Goal: Check status: Check status

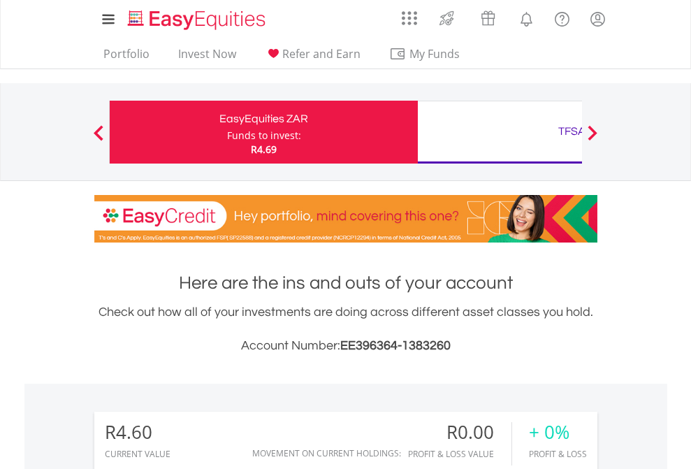
scroll to position [134, 219]
click at [227, 132] on div "Funds to invest:" at bounding box center [264, 136] width 74 height 14
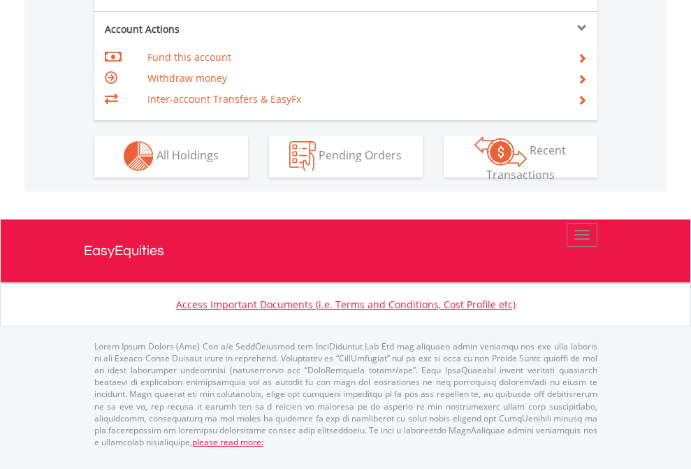
scroll to position [1306, 0]
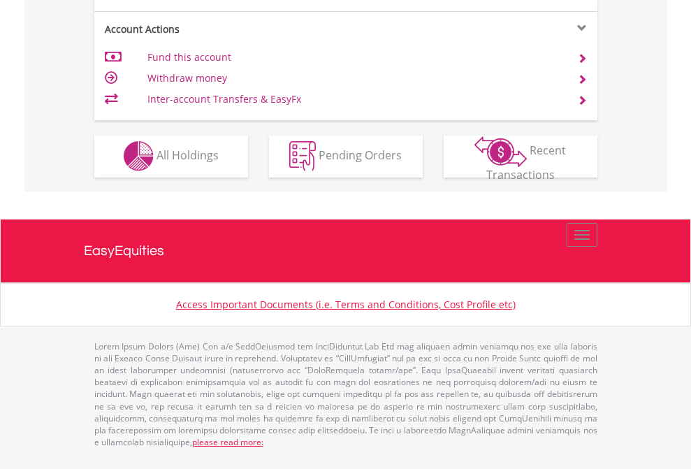
scroll to position [1191, 0]
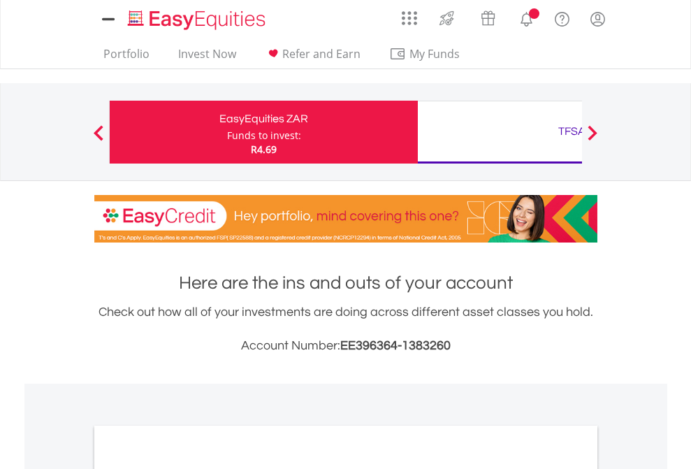
scroll to position [840, 0]
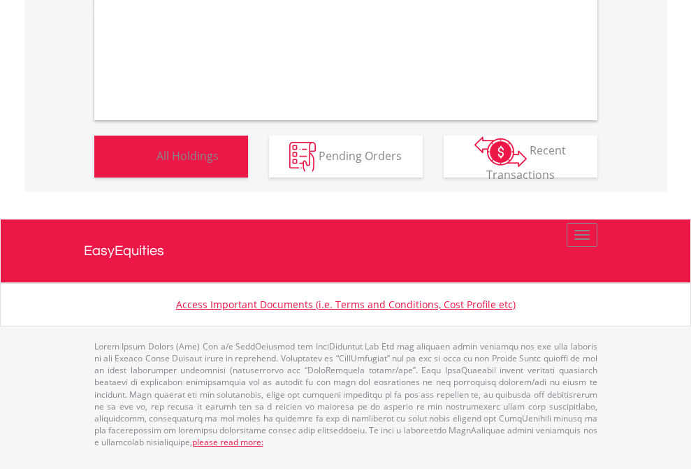
click at [156, 163] on span "All Holdings" at bounding box center [187, 154] width 62 height 15
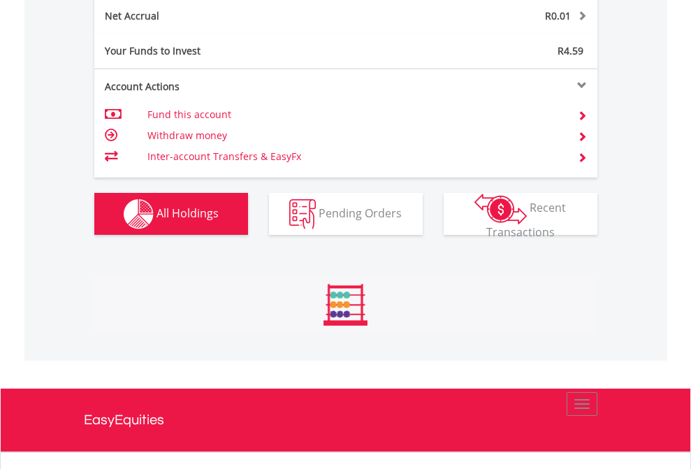
scroll to position [1416, 0]
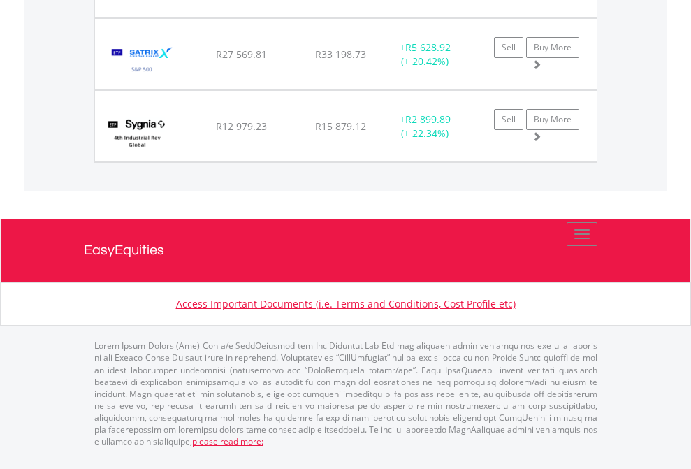
scroll to position [1610, 0]
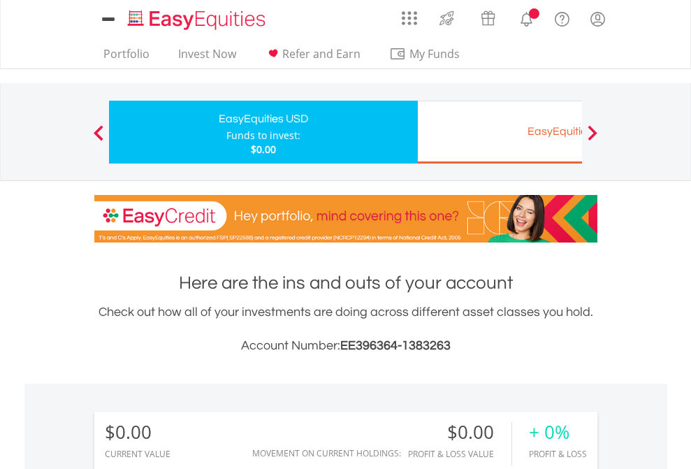
scroll to position [134, 219]
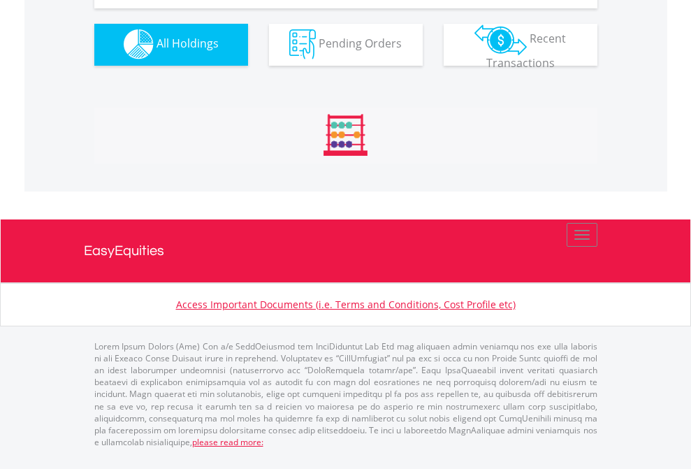
scroll to position [1383, 0]
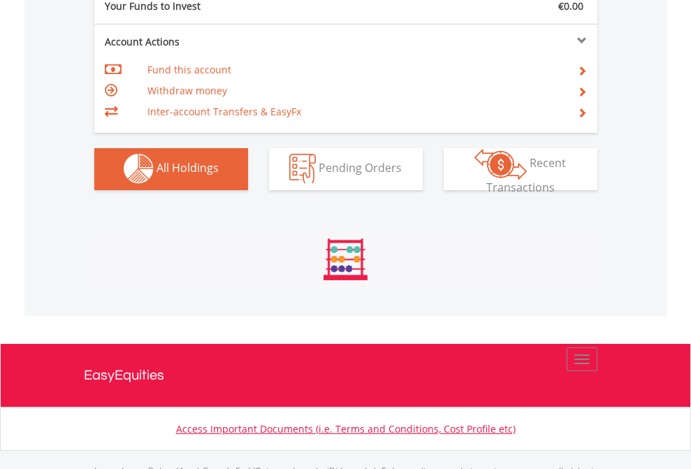
scroll to position [1383, 0]
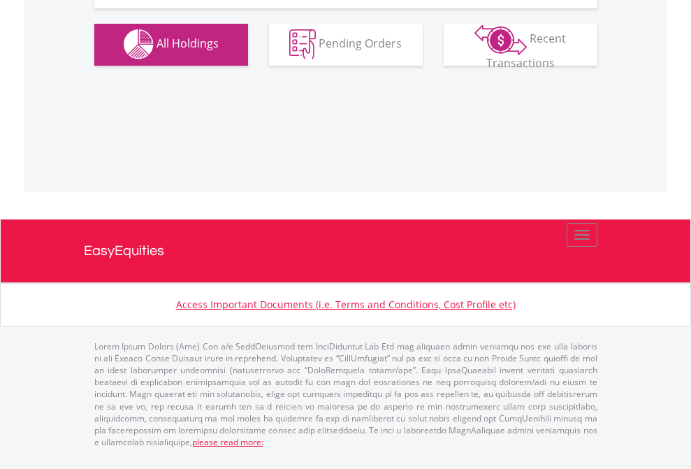
scroll to position [1383, 0]
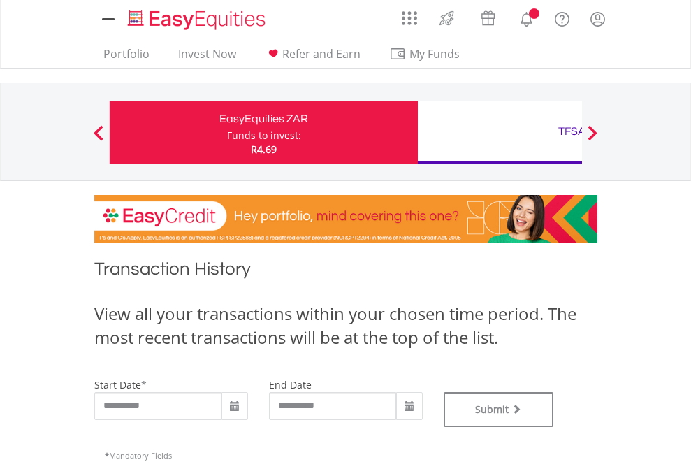
type input "**********"
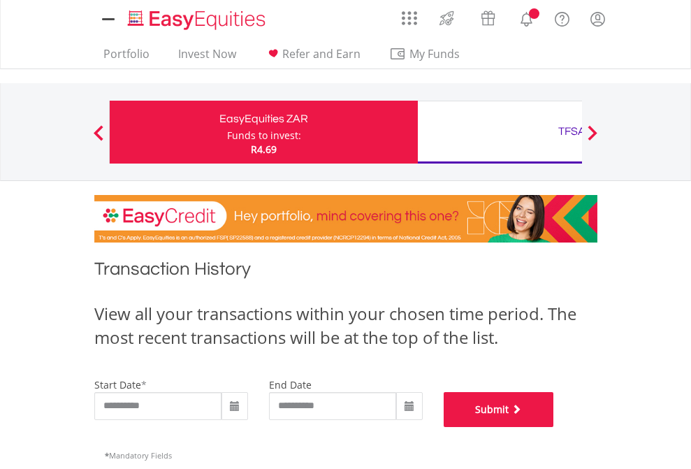
click at [554, 427] on button "Submit" at bounding box center [499, 409] width 110 height 35
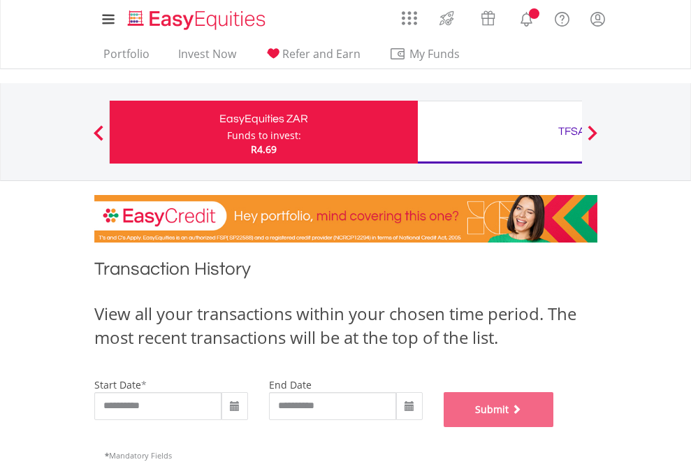
scroll to position [567, 0]
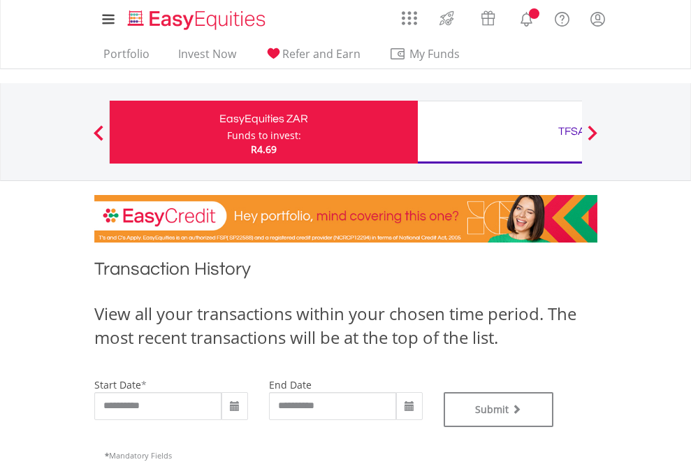
click at [499, 132] on div "TFSA" at bounding box center [571, 132] width 291 height 20
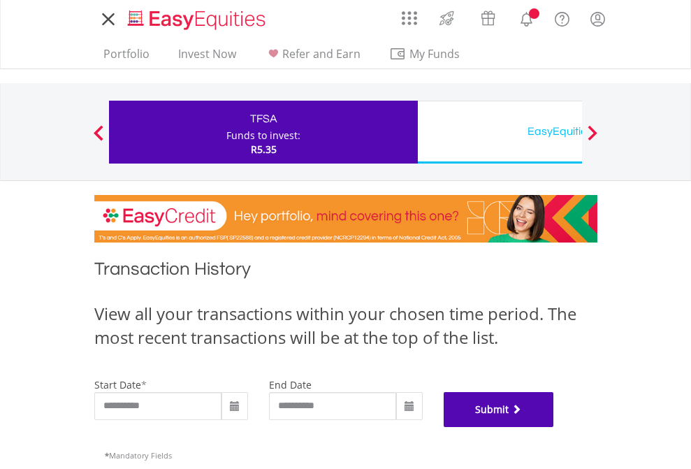
click at [554, 427] on button "Submit" at bounding box center [499, 409] width 110 height 35
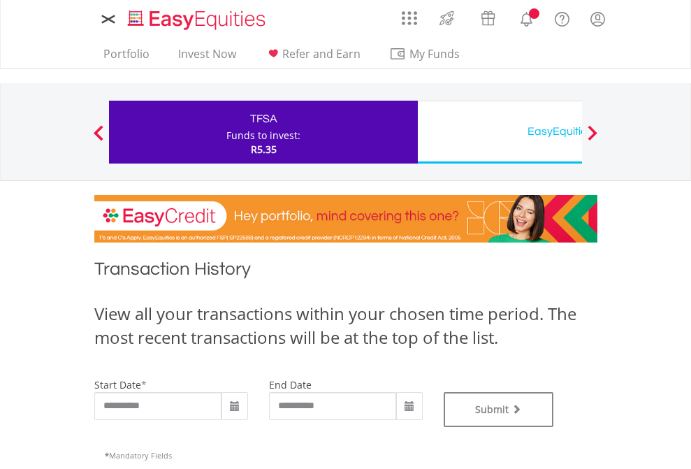
click at [499, 132] on div "EasyEquities USD" at bounding box center [571, 132] width 291 height 20
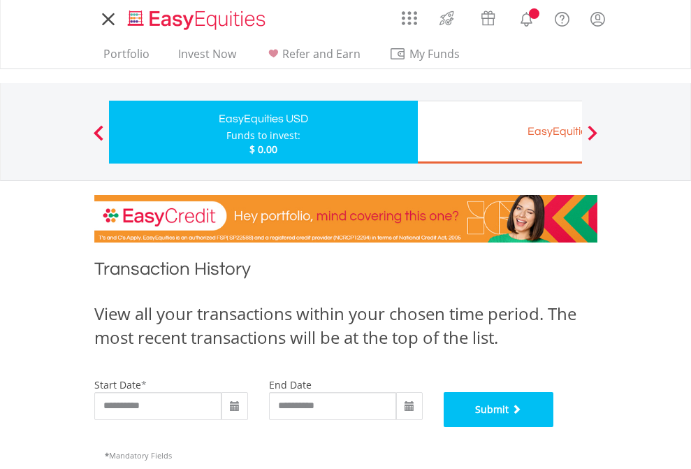
click at [554, 427] on button "Submit" at bounding box center [499, 409] width 110 height 35
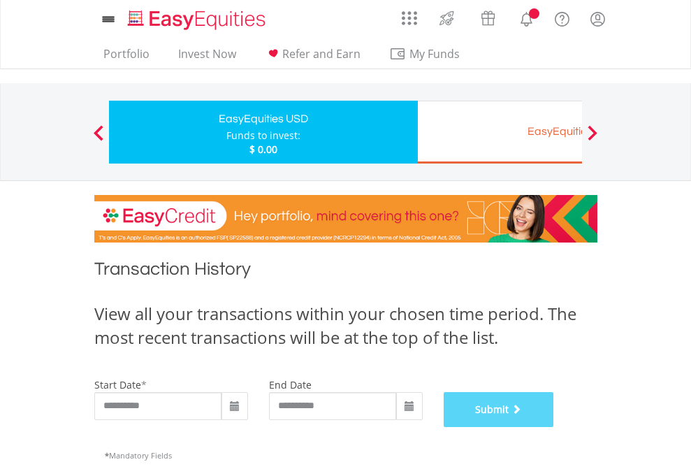
scroll to position [567, 0]
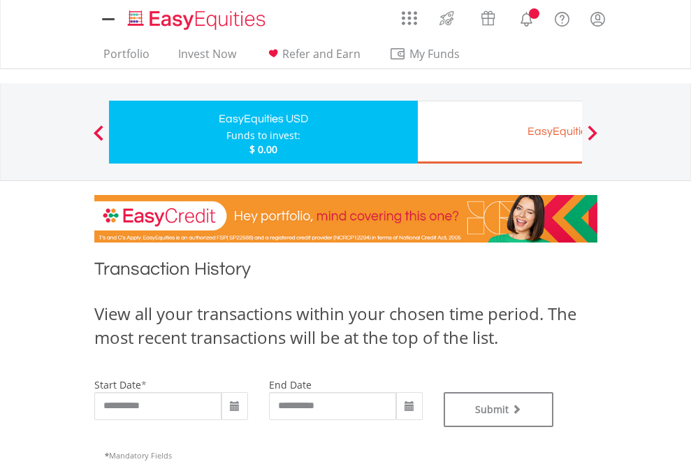
click at [499, 132] on div "EasyEquities EUR" at bounding box center [571, 132] width 291 height 20
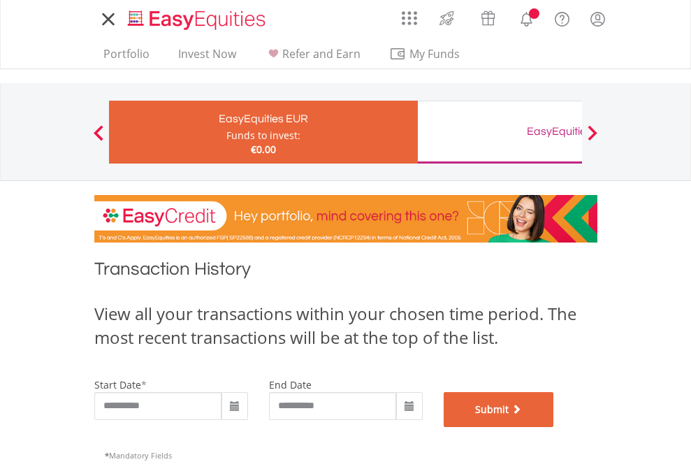
click at [554, 427] on button "Submit" at bounding box center [499, 409] width 110 height 35
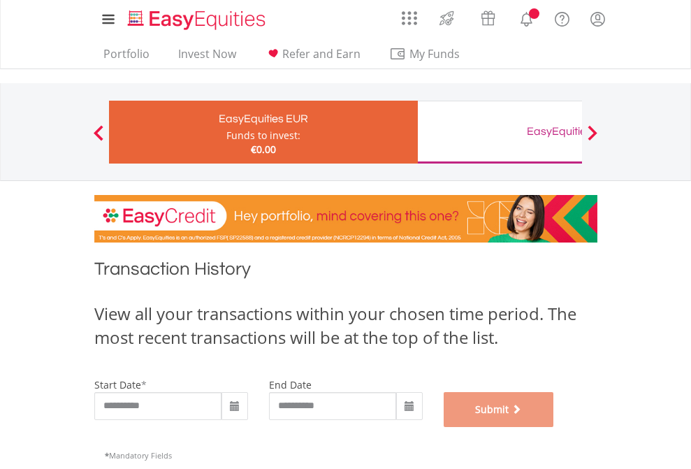
scroll to position [567, 0]
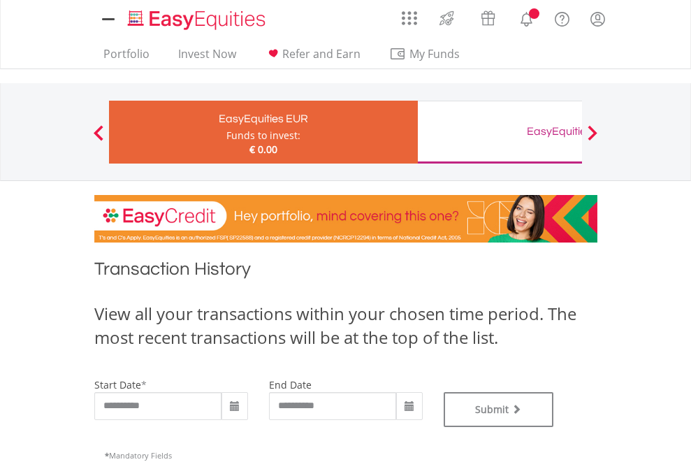
click at [499, 132] on div "EasyEquities GBP" at bounding box center [571, 132] width 291 height 20
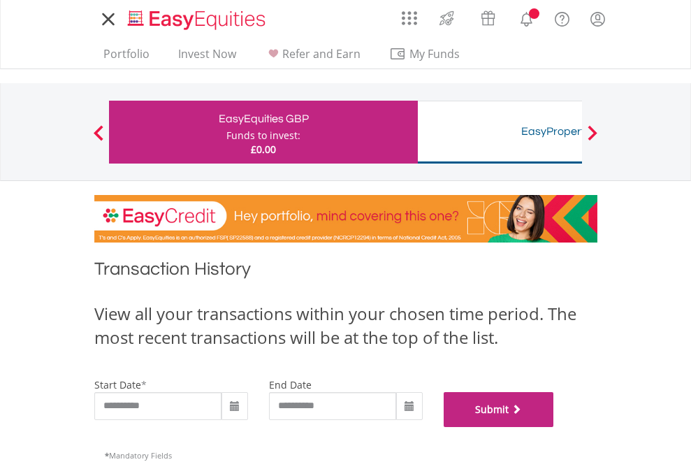
click at [554, 427] on button "Submit" at bounding box center [499, 409] width 110 height 35
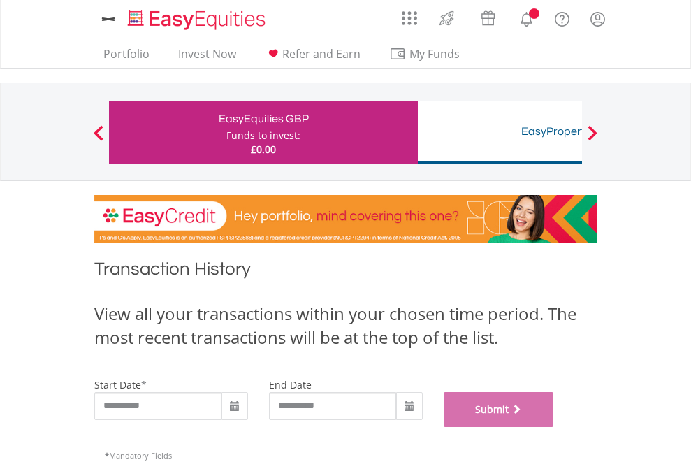
scroll to position [567, 0]
